Goal: Information Seeking & Learning: Check status

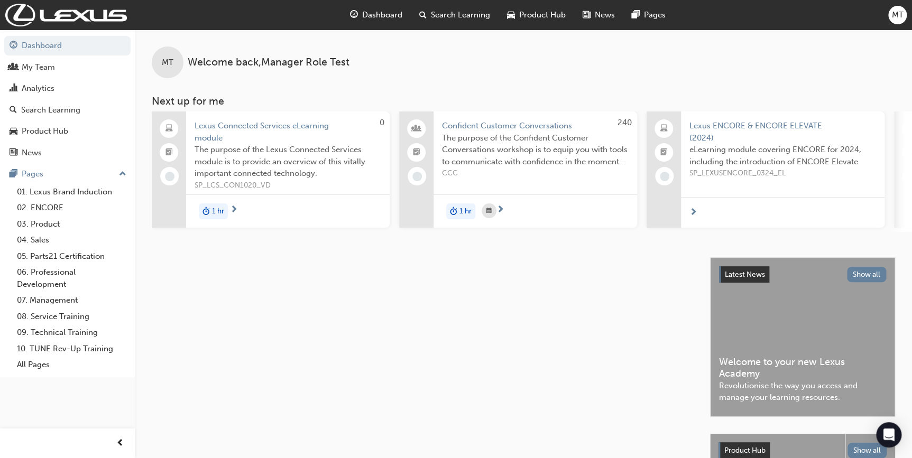
click at [892, 20] on span "MT" at bounding box center [898, 15] width 12 height 12
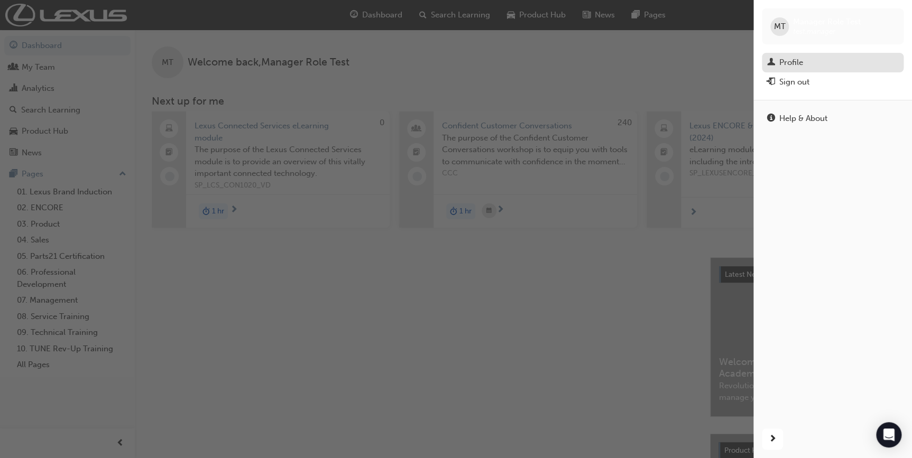
click at [801, 61] on div "Profile" at bounding box center [791, 63] width 24 height 12
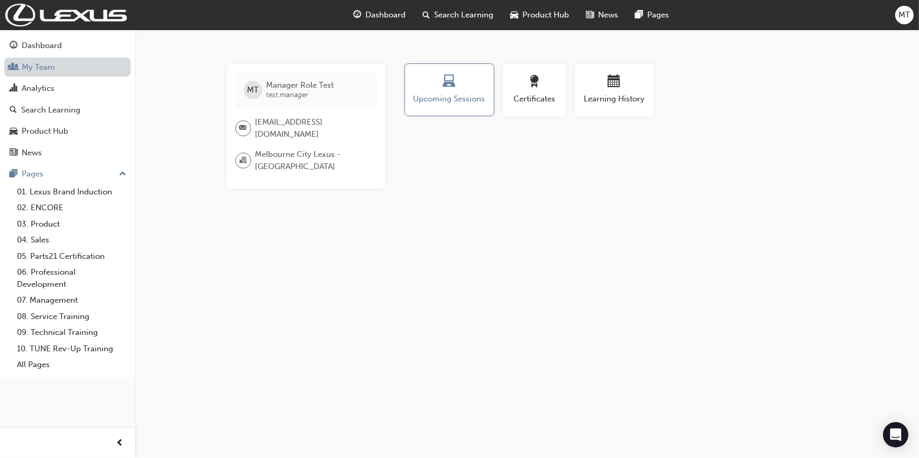
click at [34, 69] on link "My Team" at bounding box center [67, 68] width 126 height 20
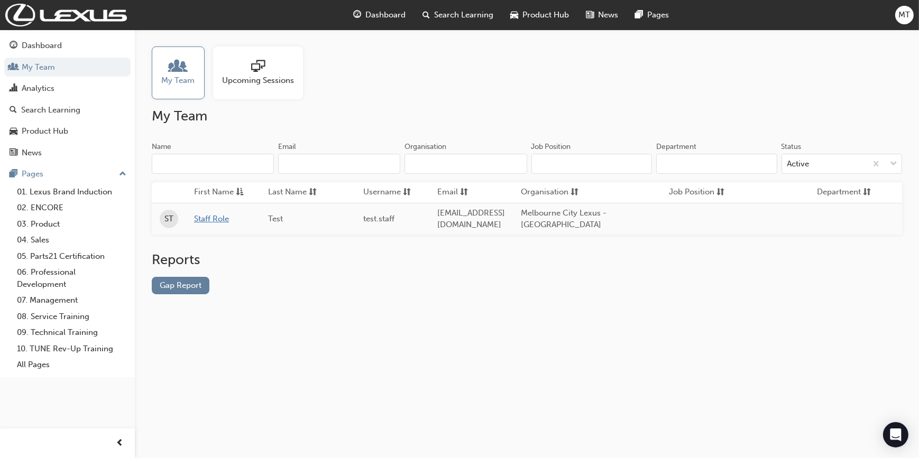
click at [205, 219] on link "Staff Role" at bounding box center [223, 219] width 58 height 12
click at [210, 217] on link "Staff Role" at bounding box center [223, 219] width 58 height 12
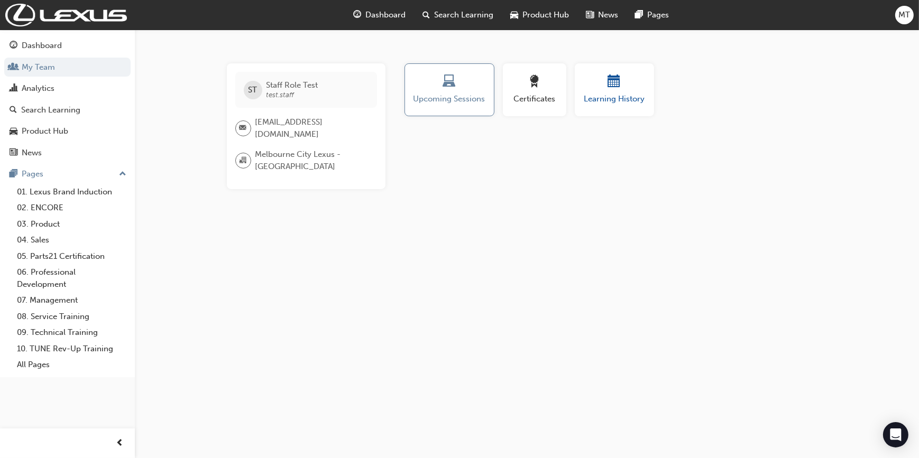
click at [619, 89] on span "calendar-icon" at bounding box center [614, 82] width 13 height 14
click at [444, 93] on span "Upcoming Sessions" at bounding box center [449, 99] width 74 height 12
click at [528, 102] on span "Certificates" at bounding box center [535, 99] width 48 height 12
click at [466, 99] on span "Upcoming Sessions" at bounding box center [449, 99] width 74 height 12
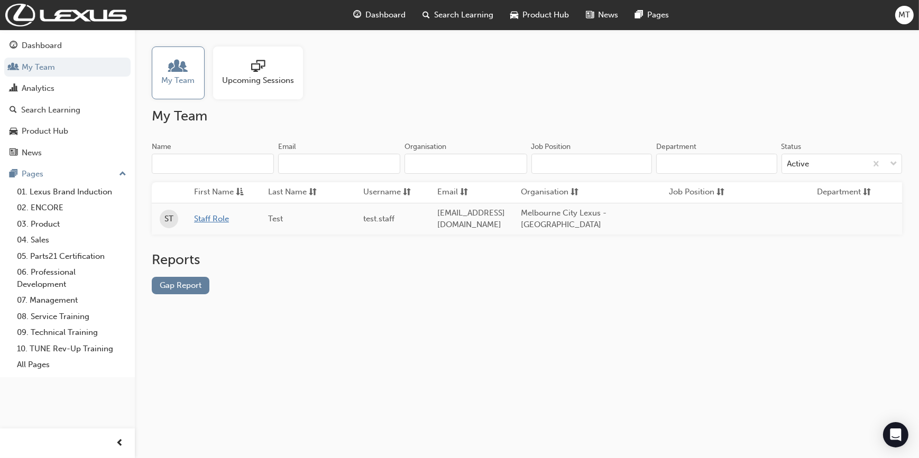
click at [205, 224] on link "Staff Role" at bounding box center [223, 219] width 58 height 12
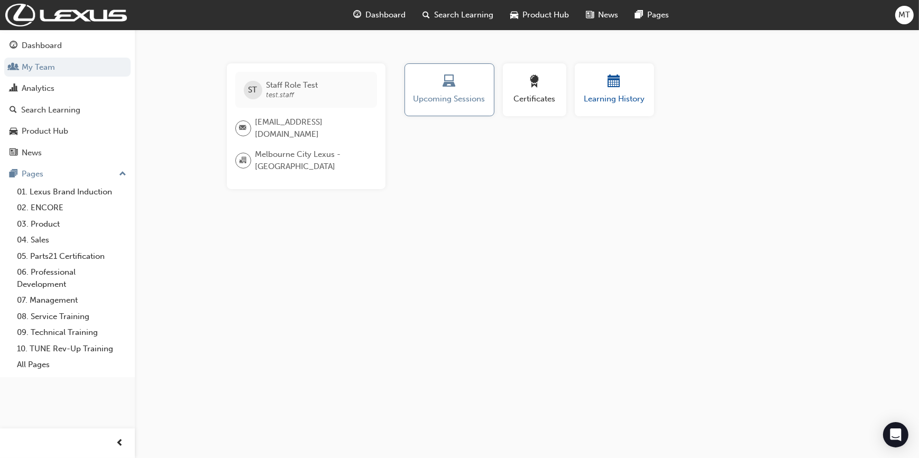
click at [614, 85] on span "calendar-icon" at bounding box center [614, 82] width 13 height 14
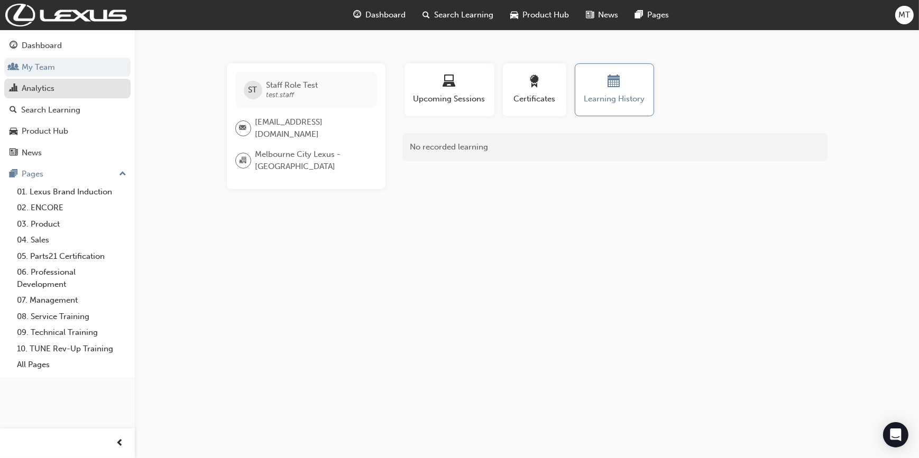
click at [37, 87] on div "Analytics" at bounding box center [38, 88] width 33 height 12
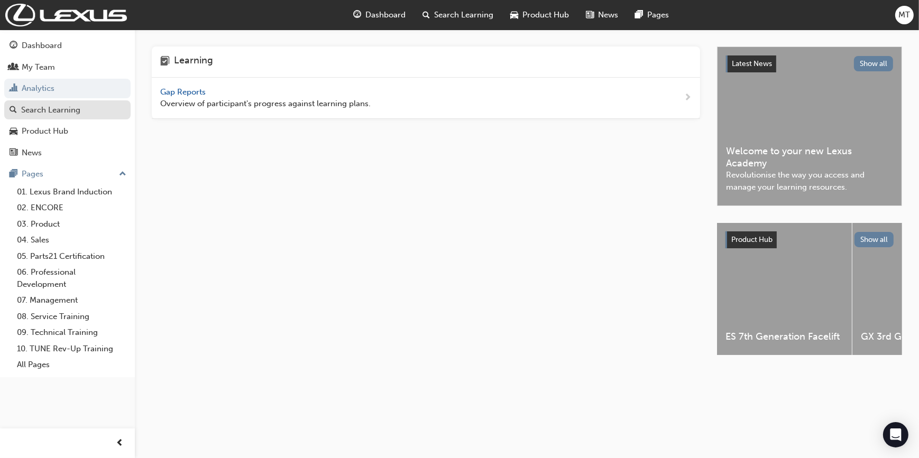
click at [47, 112] on div "Search Learning" at bounding box center [50, 110] width 59 height 12
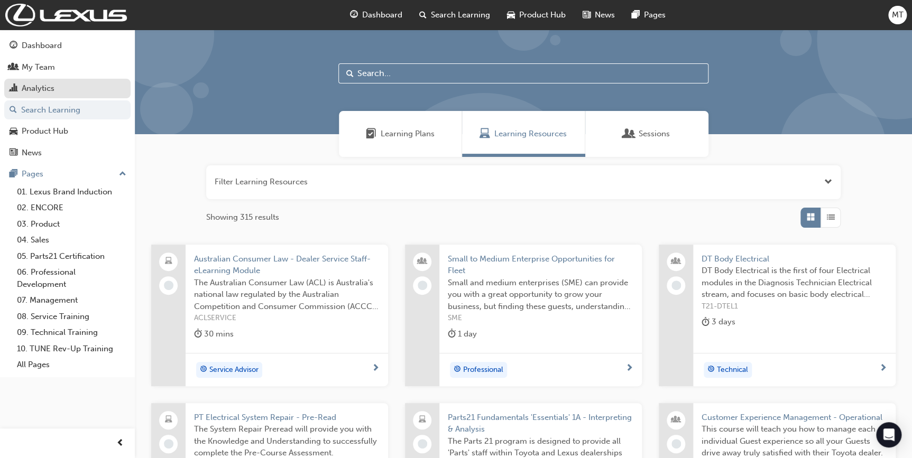
click at [42, 90] on div "Analytics" at bounding box center [38, 88] width 33 height 12
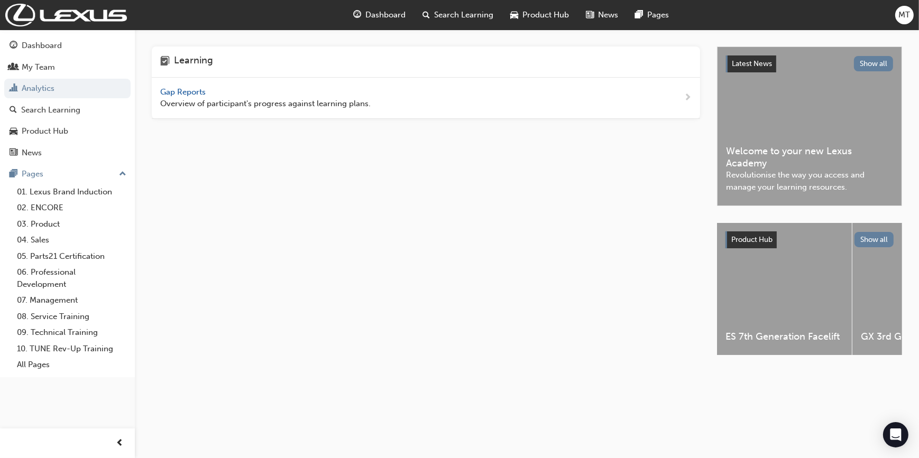
click at [178, 95] on span "Gap Reports" at bounding box center [184, 92] width 48 height 10
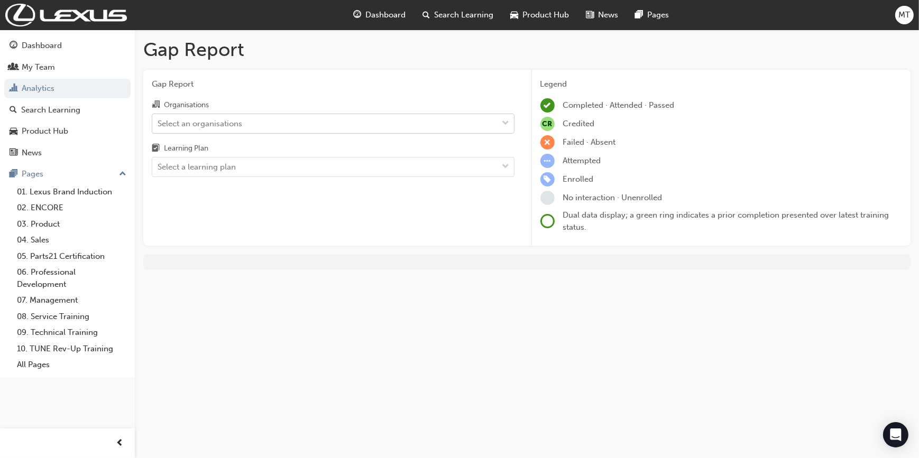
click at [220, 124] on div "Select an organisations" at bounding box center [200, 123] width 85 height 12
click at [159, 124] on input "Organisations Select an organisations" at bounding box center [158, 122] width 1 height 9
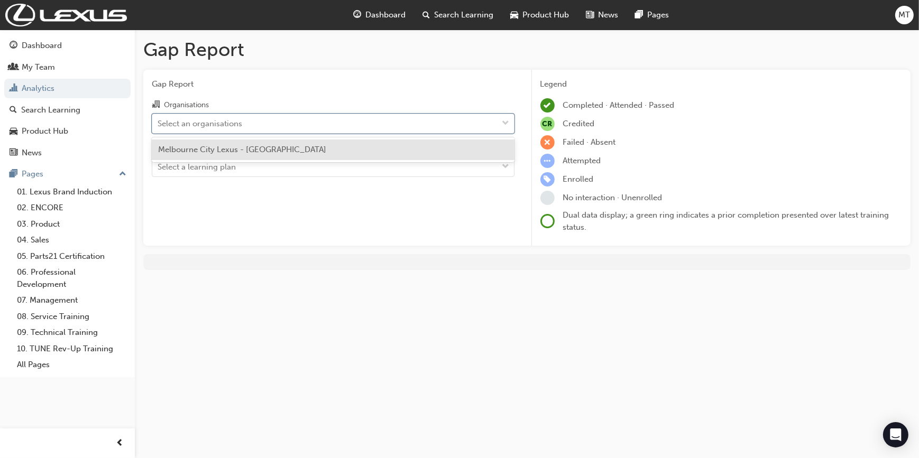
click at [206, 143] on div "Melbourne City Lexus - [GEOGRAPHIC_DATA]" at bounding box center [333, 150] width 363 height 21
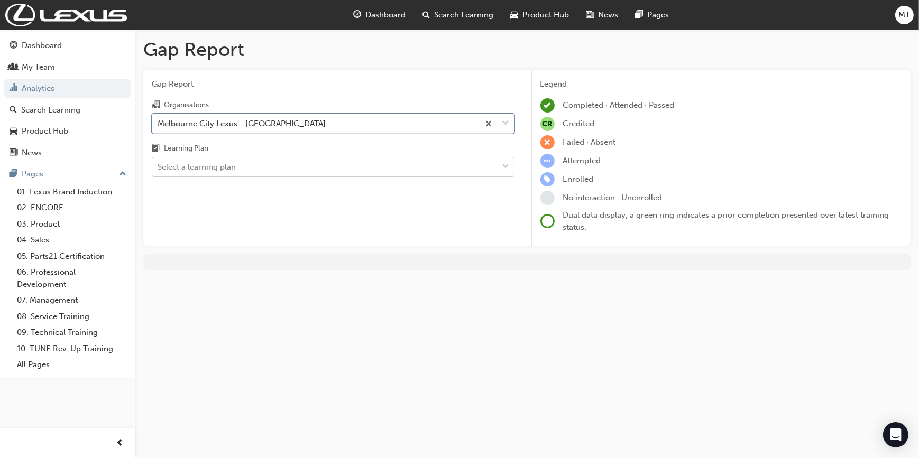
click at [188, 166] on div "Select a learning plan" at bounding box center [197, 167] width 78 height 12
click at [159, 166] on input "Learning Plan Select a learning plan" at bounding box center [158, 166] width 1 height 9
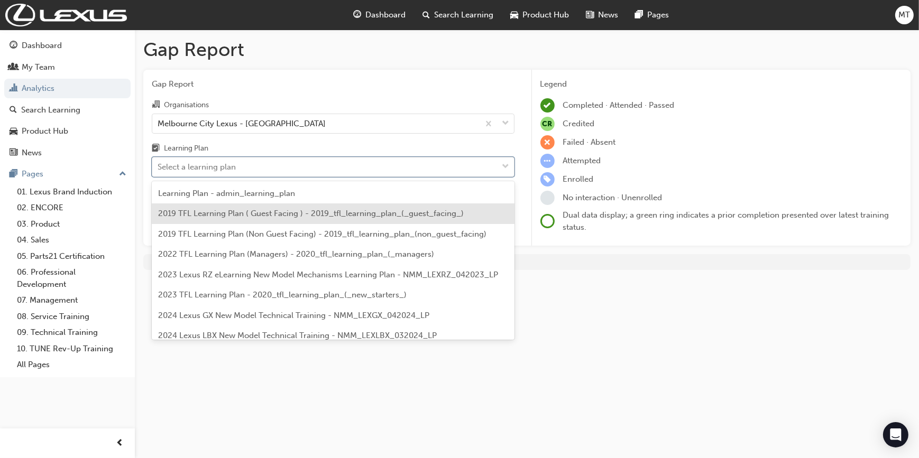
click at [199, 208] on div "2019 TFL Learning Plan ( Guest Facing ) - 2019_tfl_learning_plan_(_guest_facing…" at bounding box center [333, 214] width 363 height 21
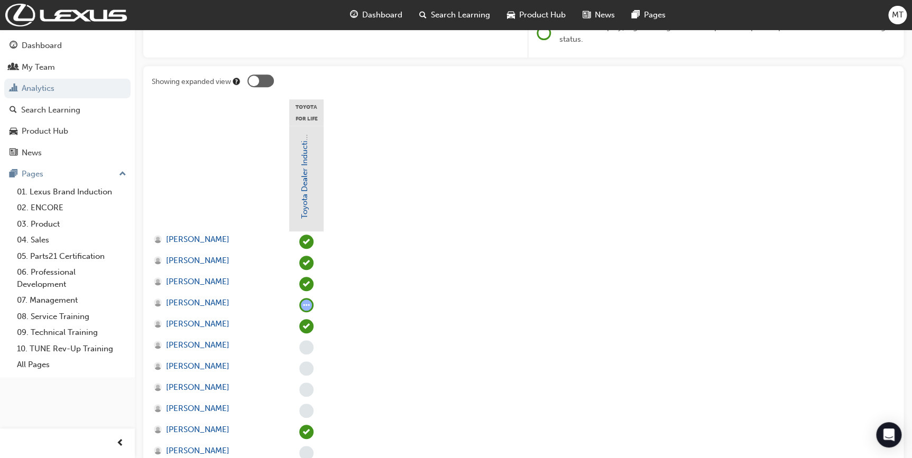
scroll to position [96, 0]
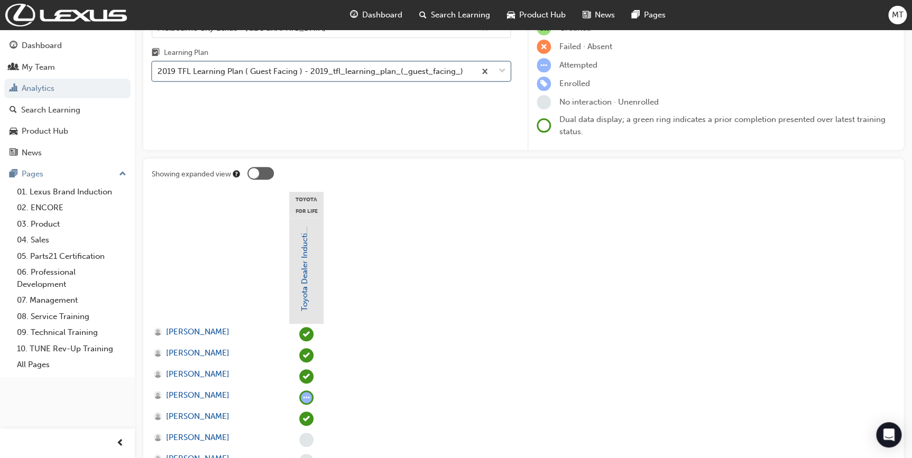
click at [311, 74] on div "2019 TFL Learning Plan ( Guest Facing ) - 2019_tfl_learning_plan_(_guest_facing…" at bounding box center [311, 72] width 306 height 12
click at [159, 74] on input "Learning Plan option 2019 TFL Learning Plan ( Guest Facing ) - 2019_tfl_learnin…" at bounding box center [158, 71] width 1 height 9
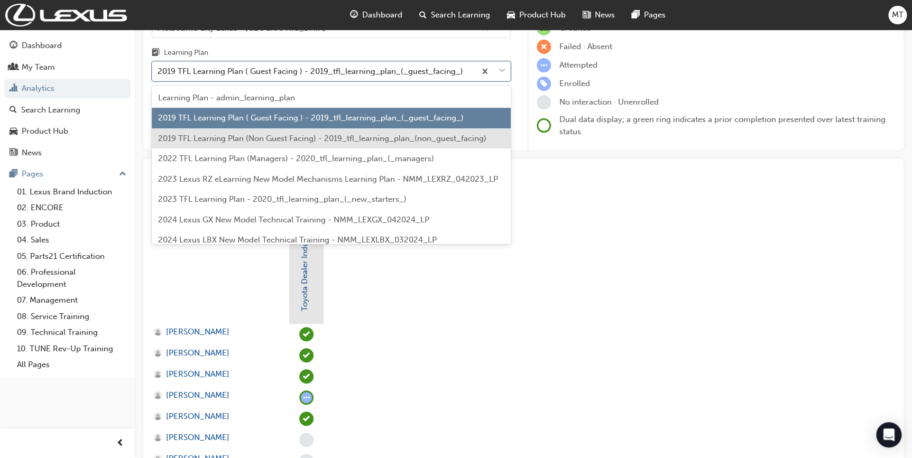
click at [248, 132] on div "2019 TFL Learning Plan (Non Guest Facing) - 2019_tfl_learning_plan_(non_guest_f…" at bounding box center [331, 138] width 359 height 21
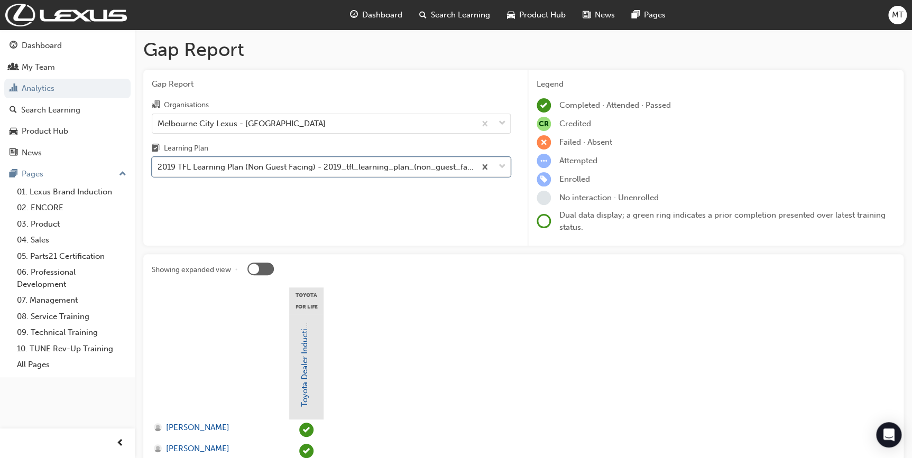
scroll to position [288, 0]
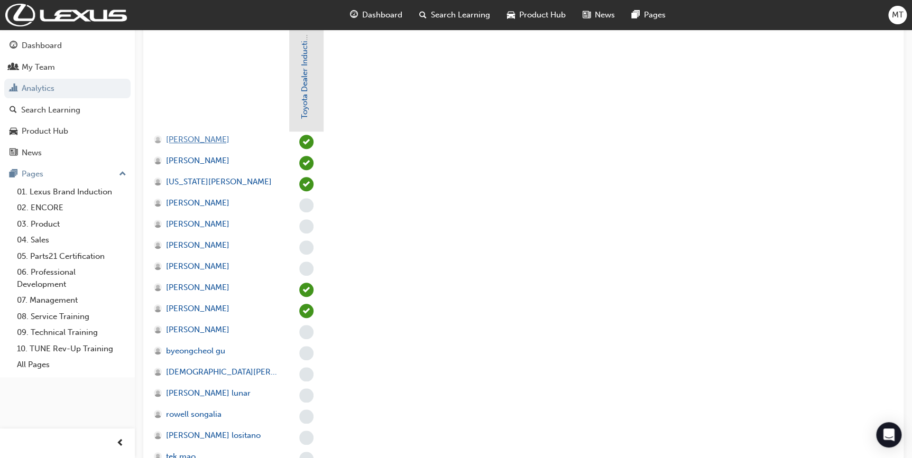
click at [188, 138] on span "[PERSON_NAME]" at bounding box center [197, 140] width 63 height 12
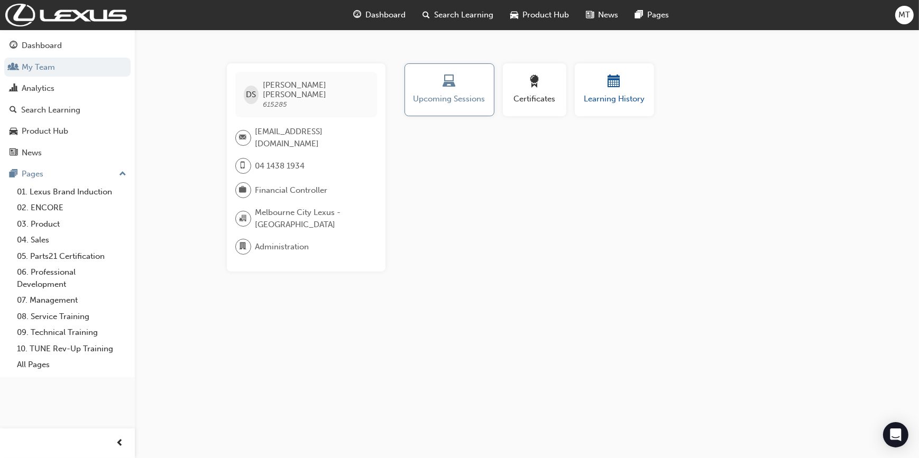
click at [612, 89] on span "calendar-icon" at bounding box center [614, 82] width 13 height 14
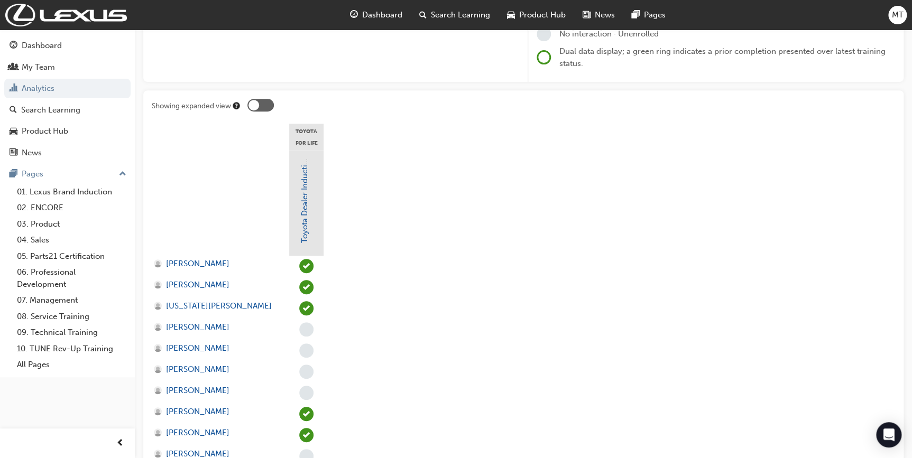
scroll to position [240, 0]
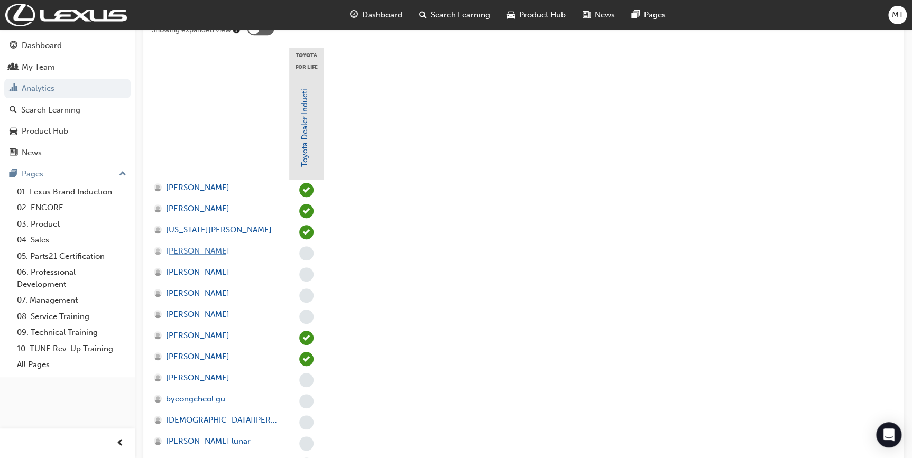
click at [211, 252] on span "[PERSON_NAME]" at bounding box center [197, 251] width 63 height 12
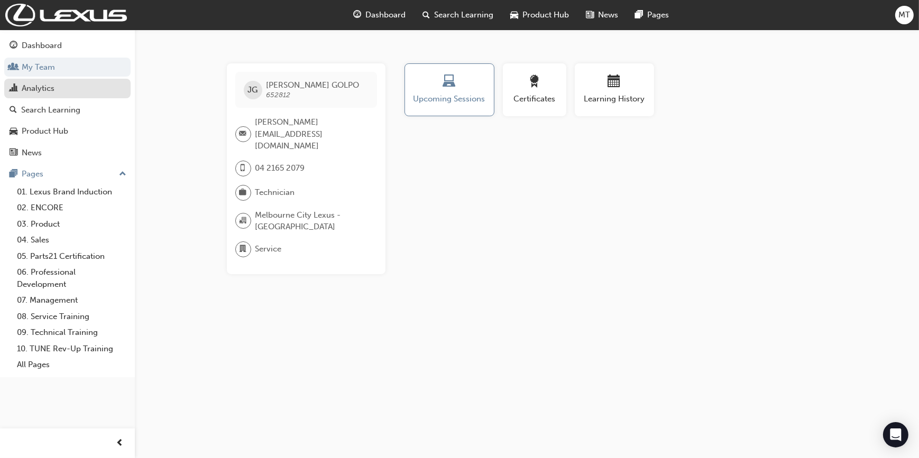
click at [52, 95] on link "Analytics" at bounding box center [67, 89] width 126 height 20
